Goal: Communication & Community: Answer question/provide support

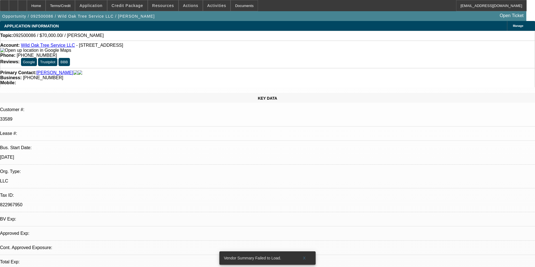
select select "0"
select select "2"
select select "0.1"
select select "4"
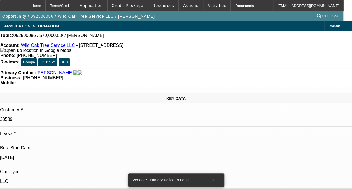
radio input "true"
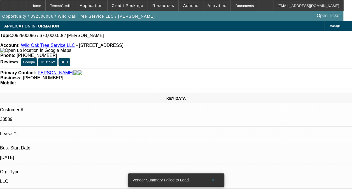
scroll to position [12, 0]
type textarea "THIS IS A FAIRLY NEW DEAL. ON ONGOING ACH. SO FAR GOOD PAYMENT HISTORY WITHOUT …"
radio input "true"
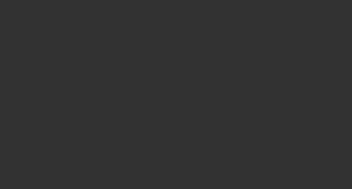
scroll to position [0, 0]
